Goal: Navigation & Orientation: Find specific page/section

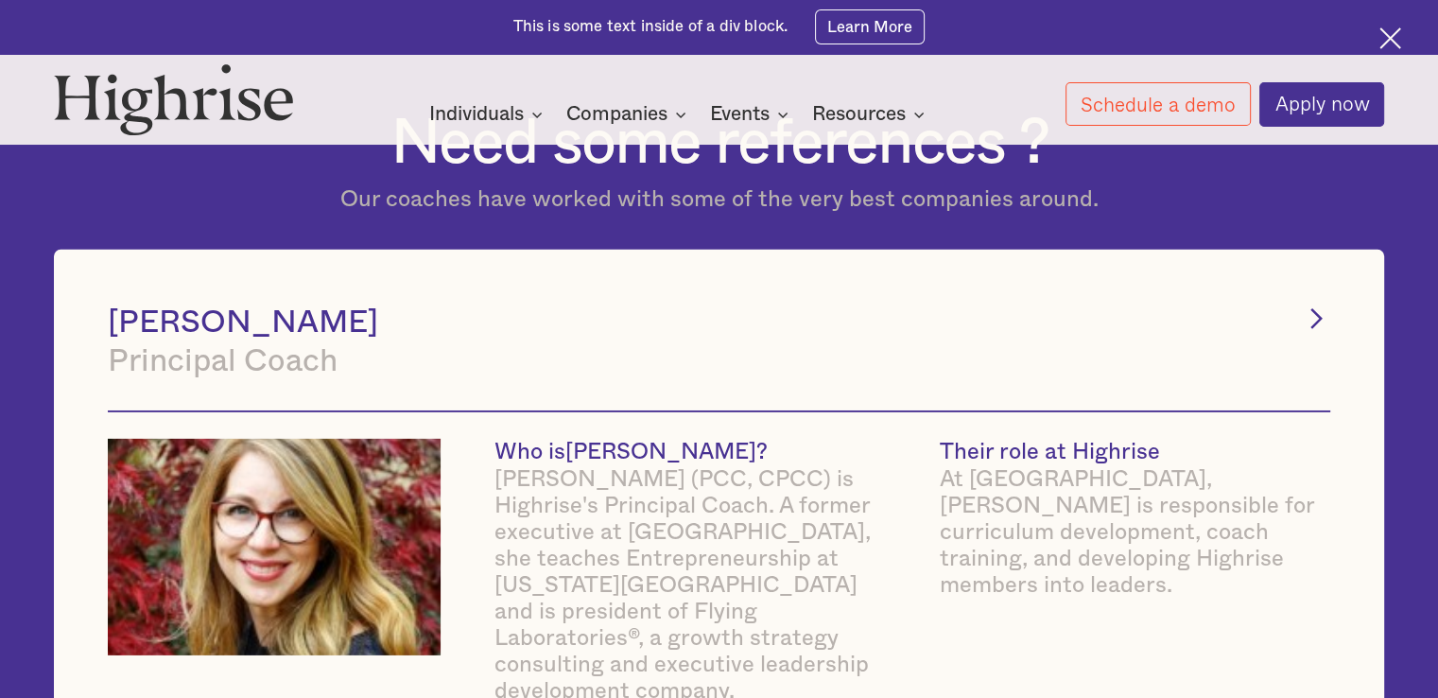
click at [268, 139] on div at bounding box center [719, 136] width 1438 height 18
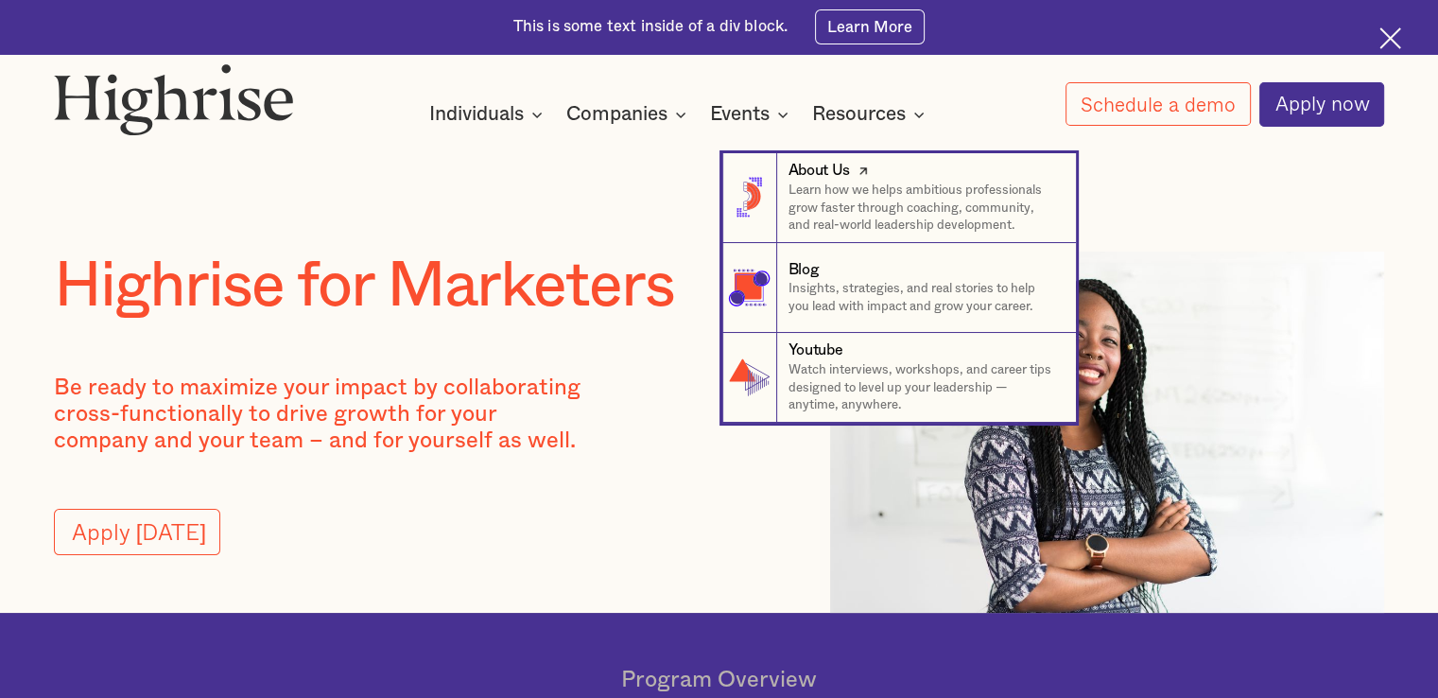
click at [896, 172] on div "About Us" at bounding box center [924, 171] width 270 height 22
